Goal: Transaction & Acquisition: Download file/media

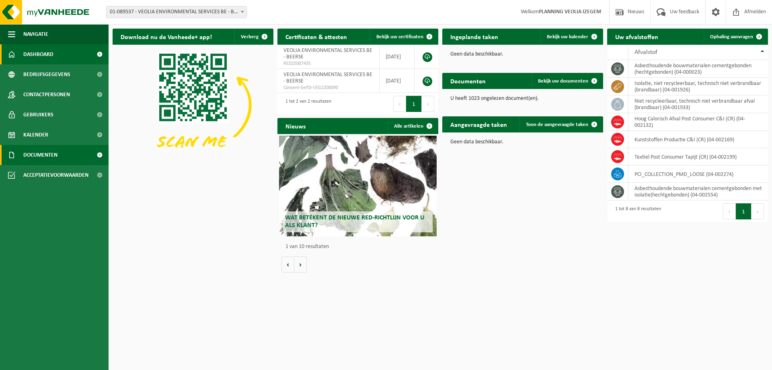
click at [51, 158] on span "Documenten" at bounding box center [40, 155] width 34 height 20
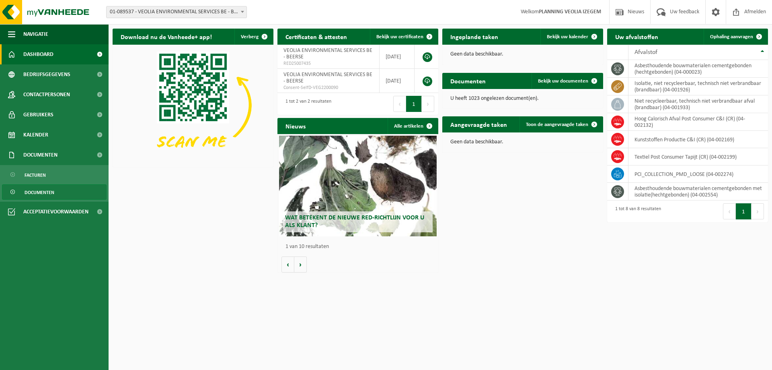
click at [58, 191] on link "Documenten" at bounding box center [54, 191] width 105 height 15
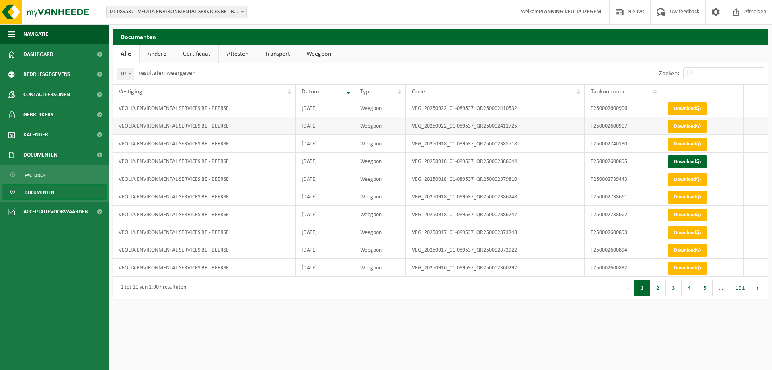
click at [692, 124] on link "Download" at bounding box center [687, 126] width 39 height 13
click at [691, 106] on link "Download" at bounding box center [687, 108] width 39 height 13
